Goal: Register for event/course

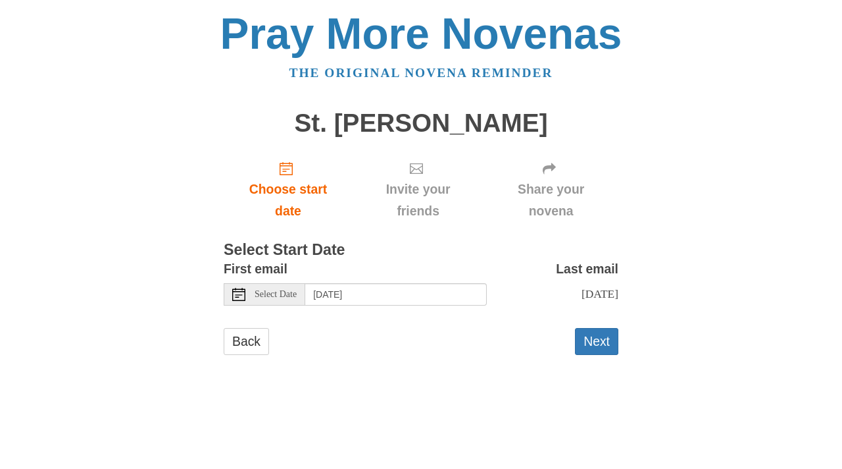
click at [238, 295] on icon at bounding box center [238, 294] width 13 height 13
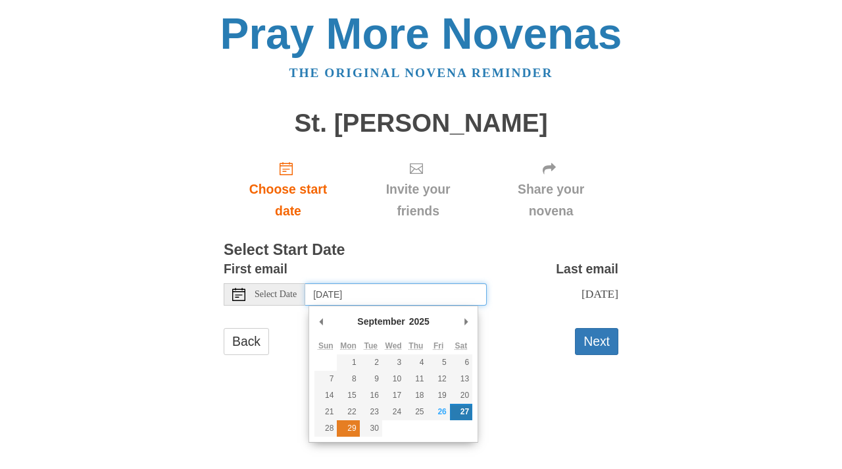
type input "[DATE]"
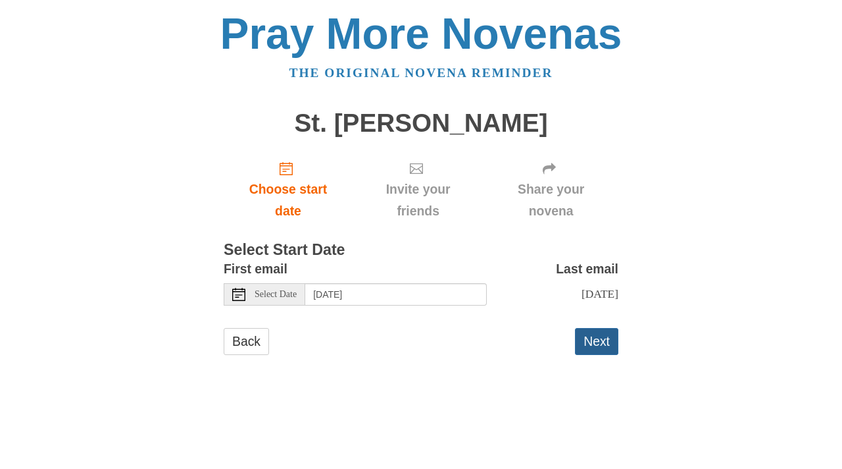
click at [590, 346] on button "Next" at bounding box center [596, 341] width 43 height 27
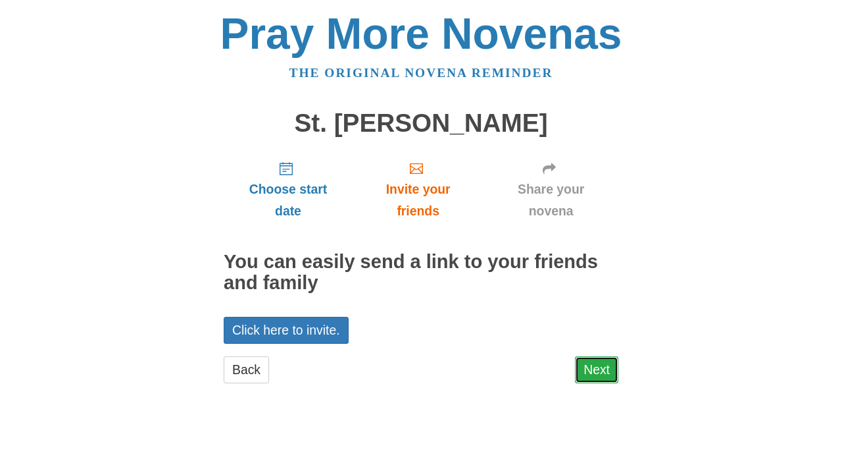
click at [587, 366] on link "Next" at bounding box center [596, 369] width 43 height 27
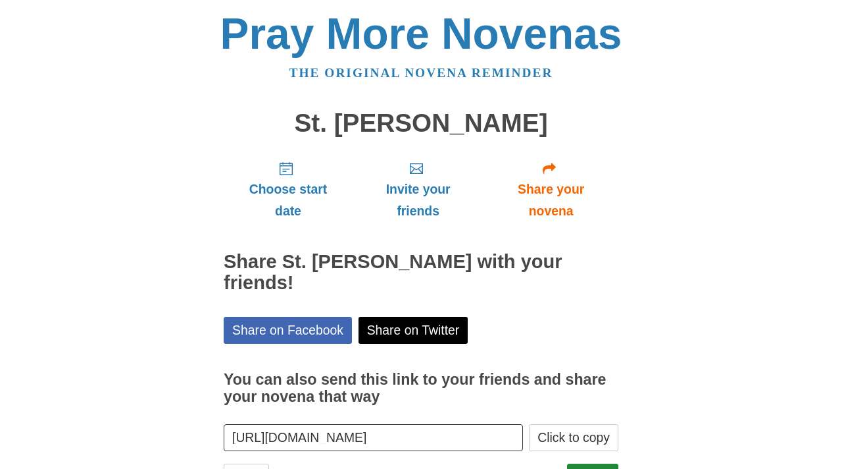
scroll to position [39, 0]
